Goal: Use online tool/utility: Use online tool/utility

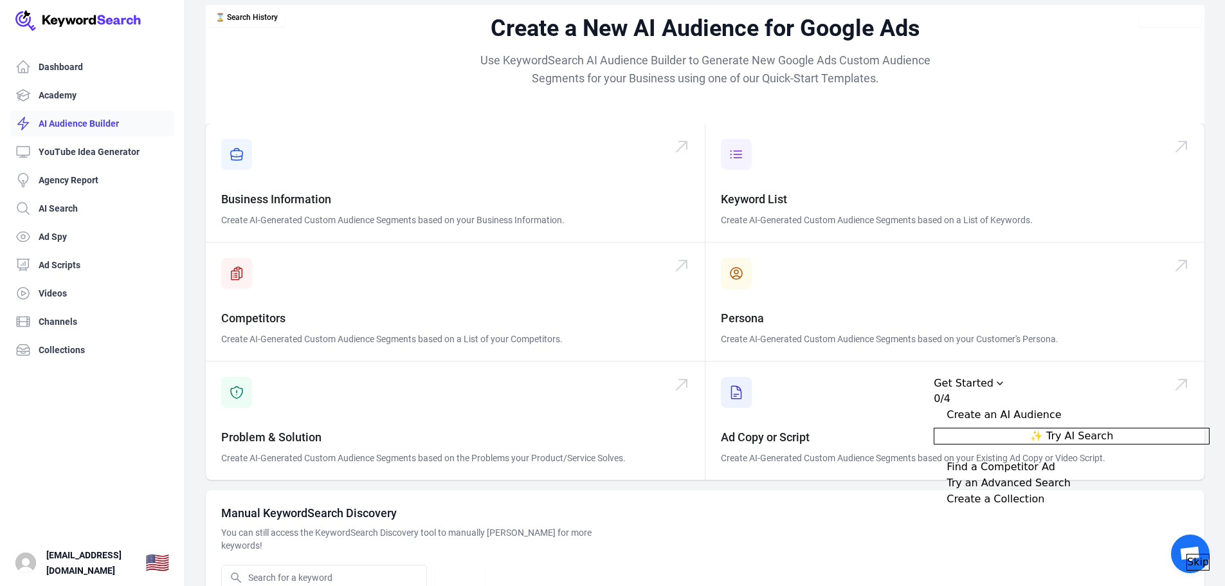
click at [71, 117] on link "AI Audience Builder" at bounding box center [92, 124] width 164 height 26
